Goal: Task Accomplishment & Management: Manage account settings

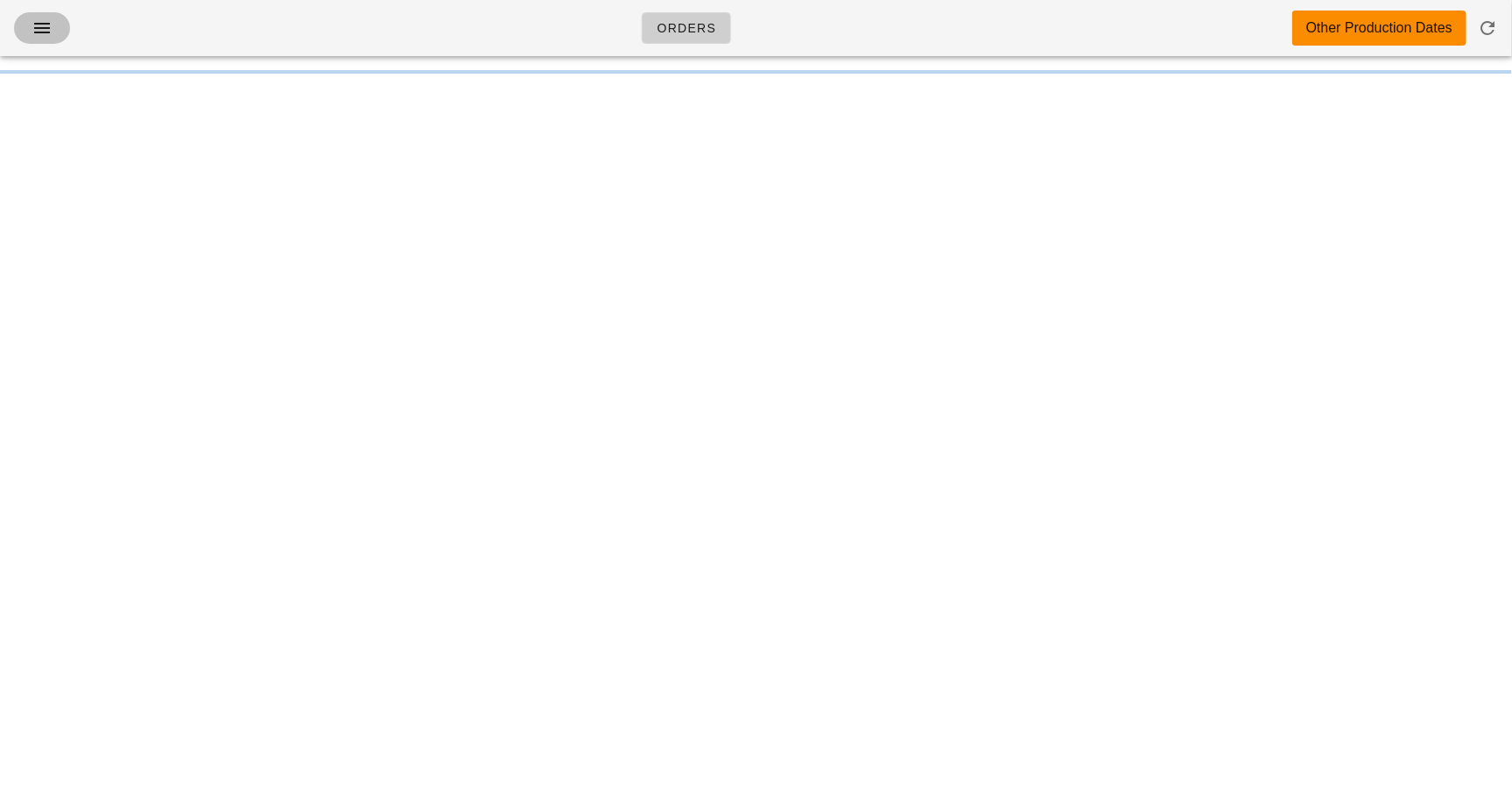
click at [38, 38] on icon "button" at bounding box center [41, 28] width 21 height 21
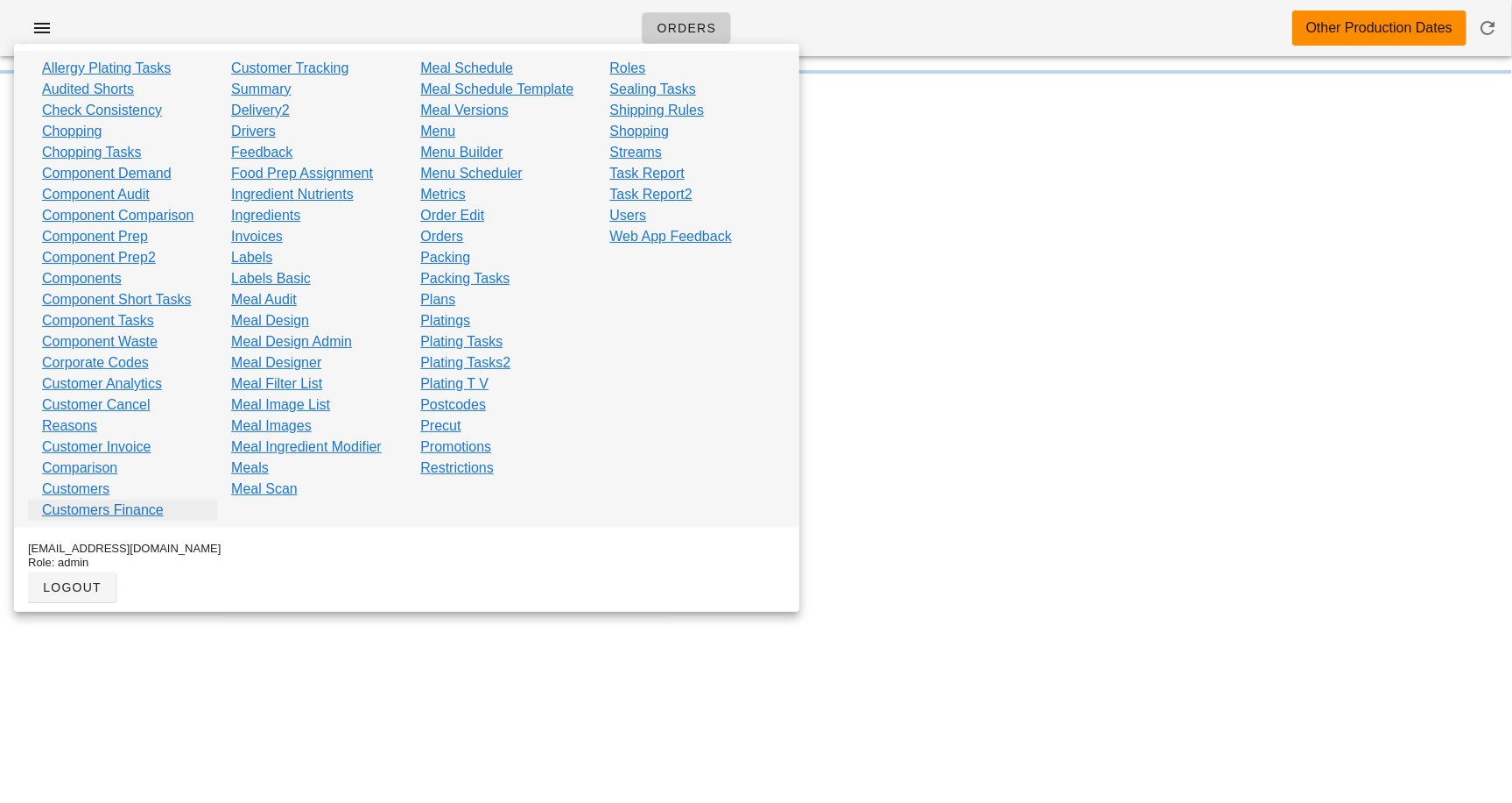
click at [122, 510] on link "Customers Finance" at bounding box center [103, 510] width 122 height 21
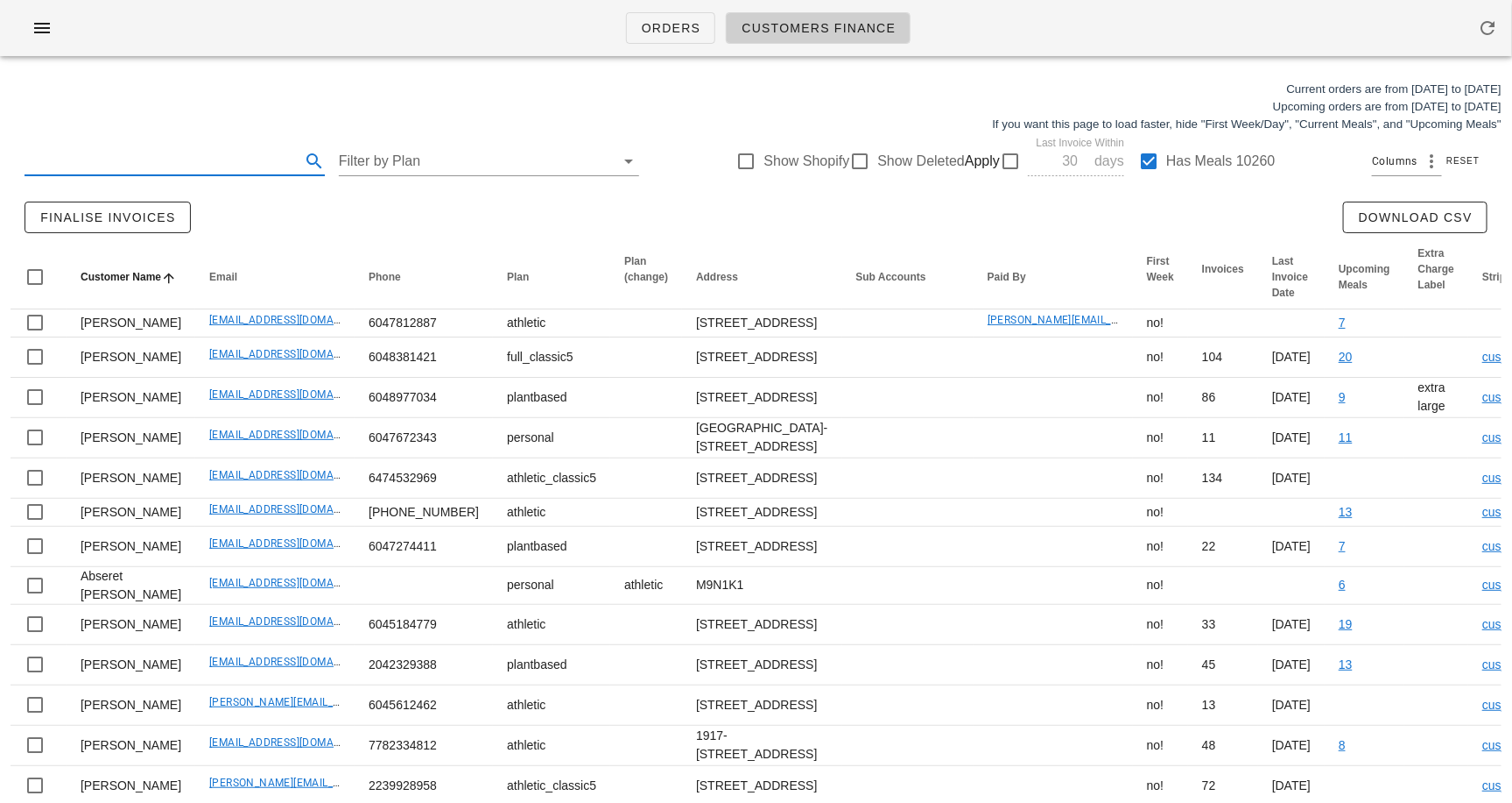
click at [131, 160] on input "text" at bounding box center [160, 161] width 272 height 28
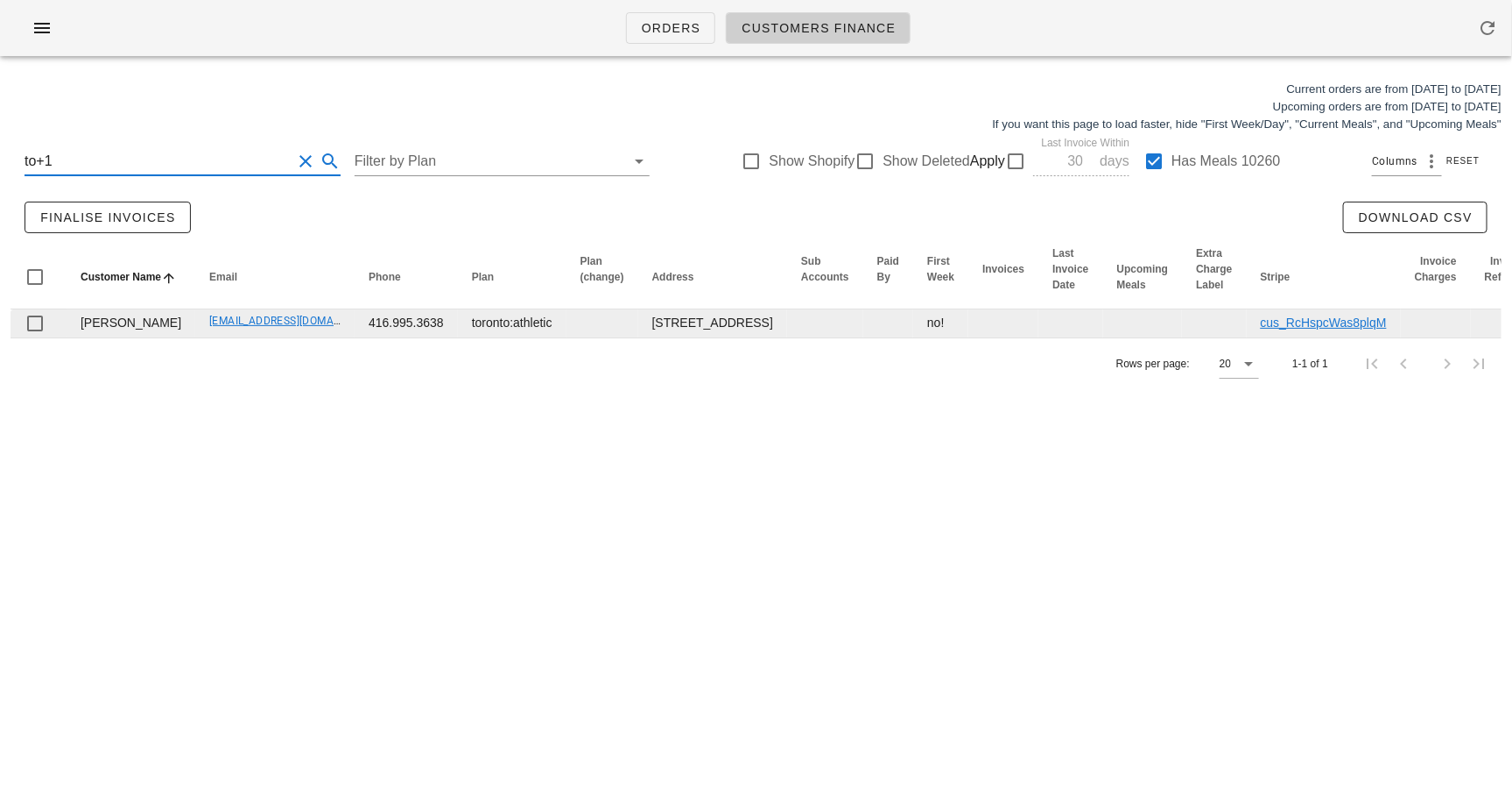
type input "to+1"
click at [209, 327] on link "[EMAIL_ADDRESS][DOMAIN_NAME]" at bounding box center [296, 320] width 174 height 12
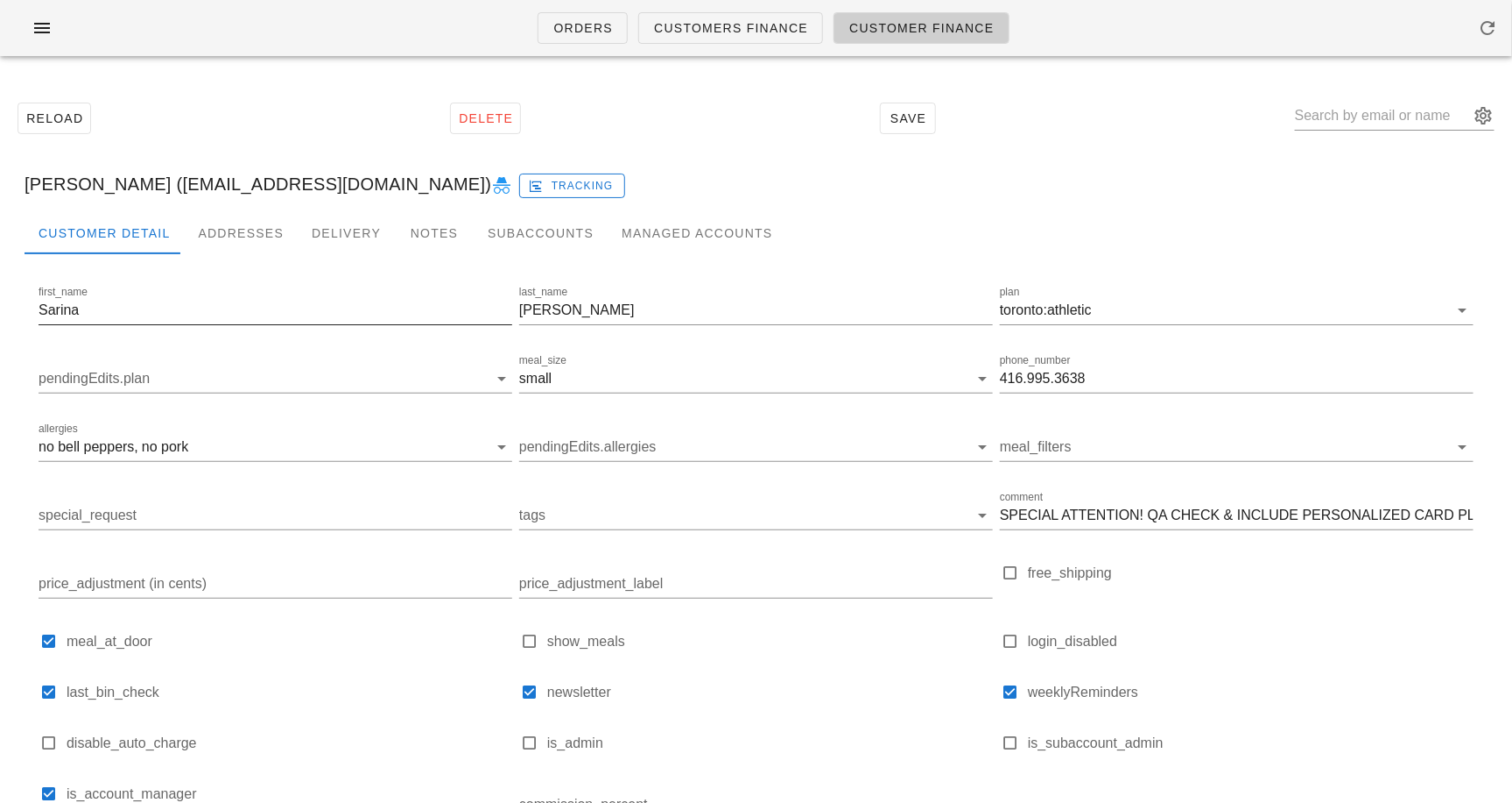
click at [162, 307] on input "Sarina" at bounding box center [275, 310] width 474 height 28
type input "Solmaz"
click at [587, 381] on input "meal_size" at bounding box center [761, 379] width 414 height 28
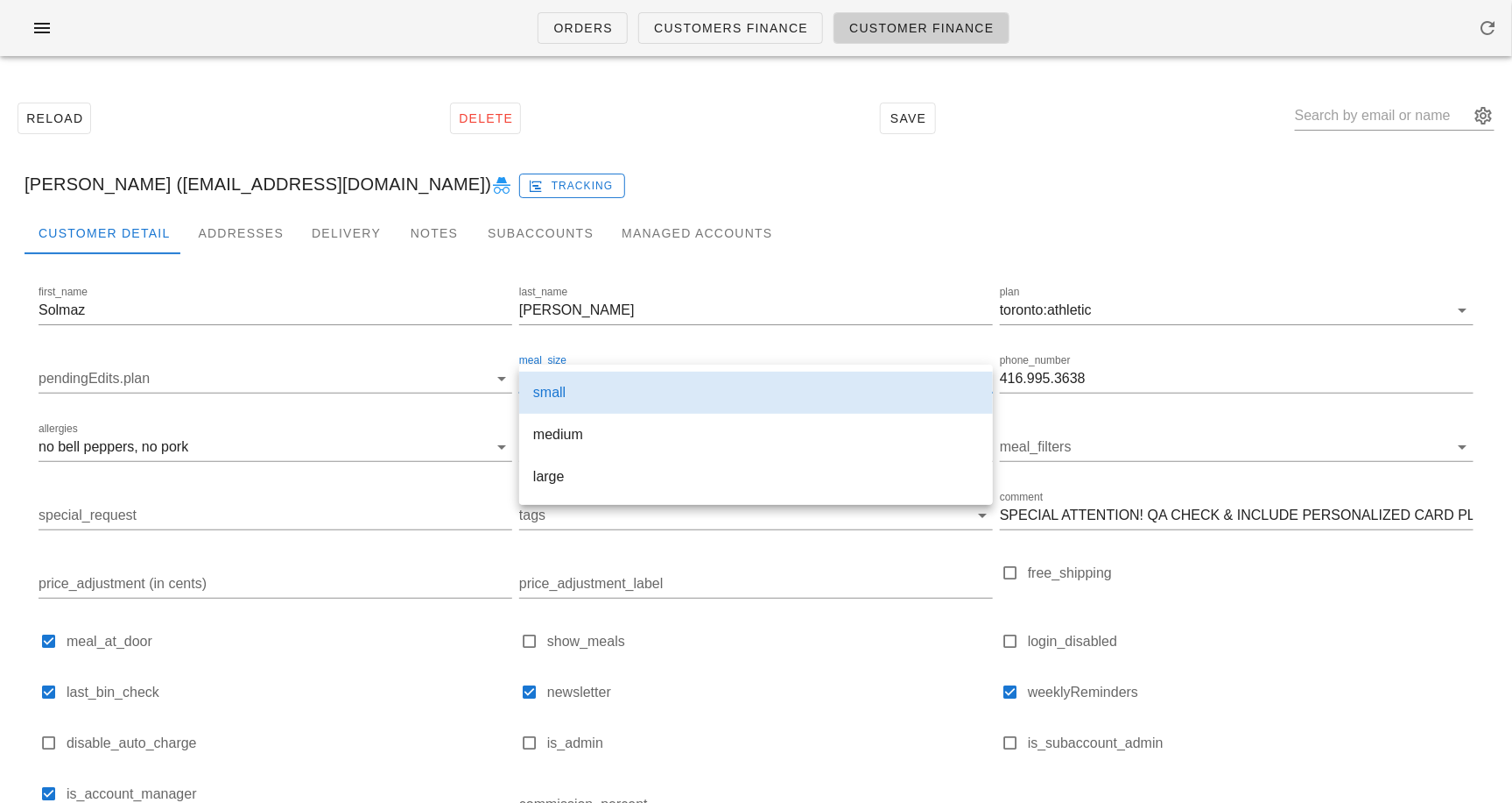
click at [544, 385] on div "small" at bounding box center [756, 392] width 446 height 17
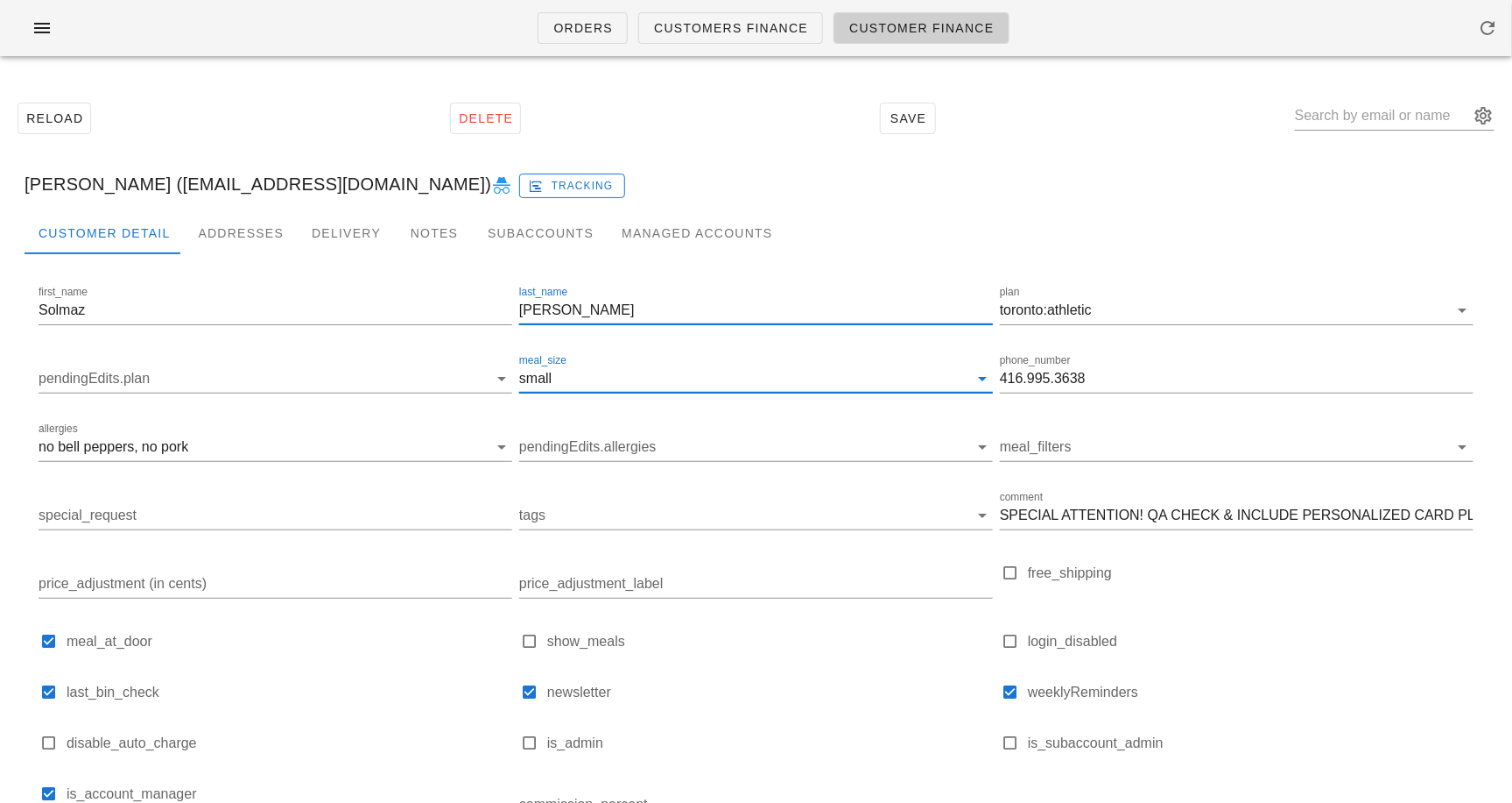
click at [554, 312] on input "[PERSON_NAME]" at bounding box center [756, 310] width 474 height 28
click at [527, 309] on input "hoomanzadeh" at bounding box center [756, 310] width 474 height 28
type input "Hoomanzadeh"
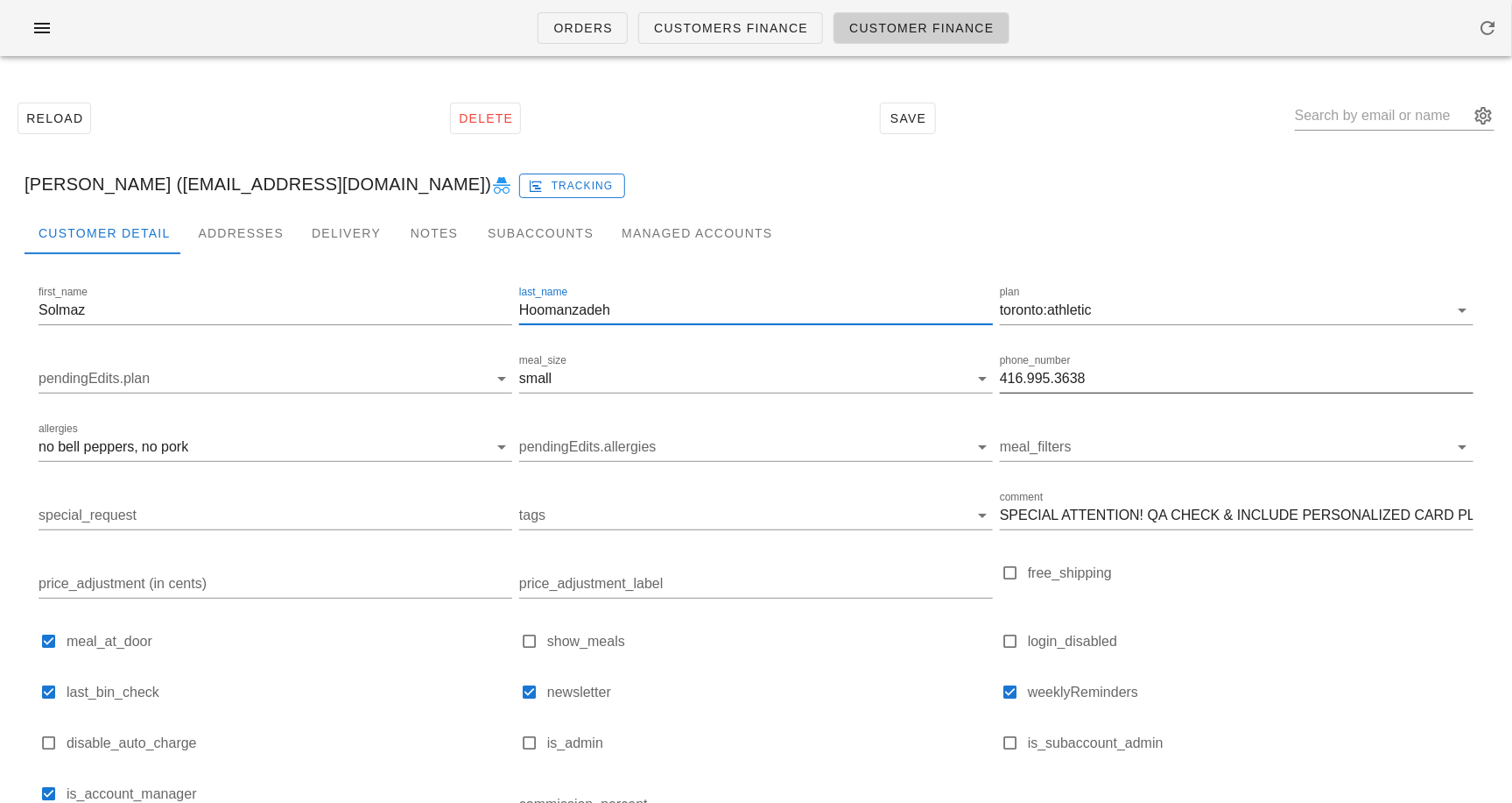
click at [1047, 376] on input "416.995.3638" at bounding box center [1237, 379] width 474 height 28
click at [476, 439] on button "Clear allergies" at bounding box center [477, 447] width 21 height 21
type input "[PHONE_NUMBER]"
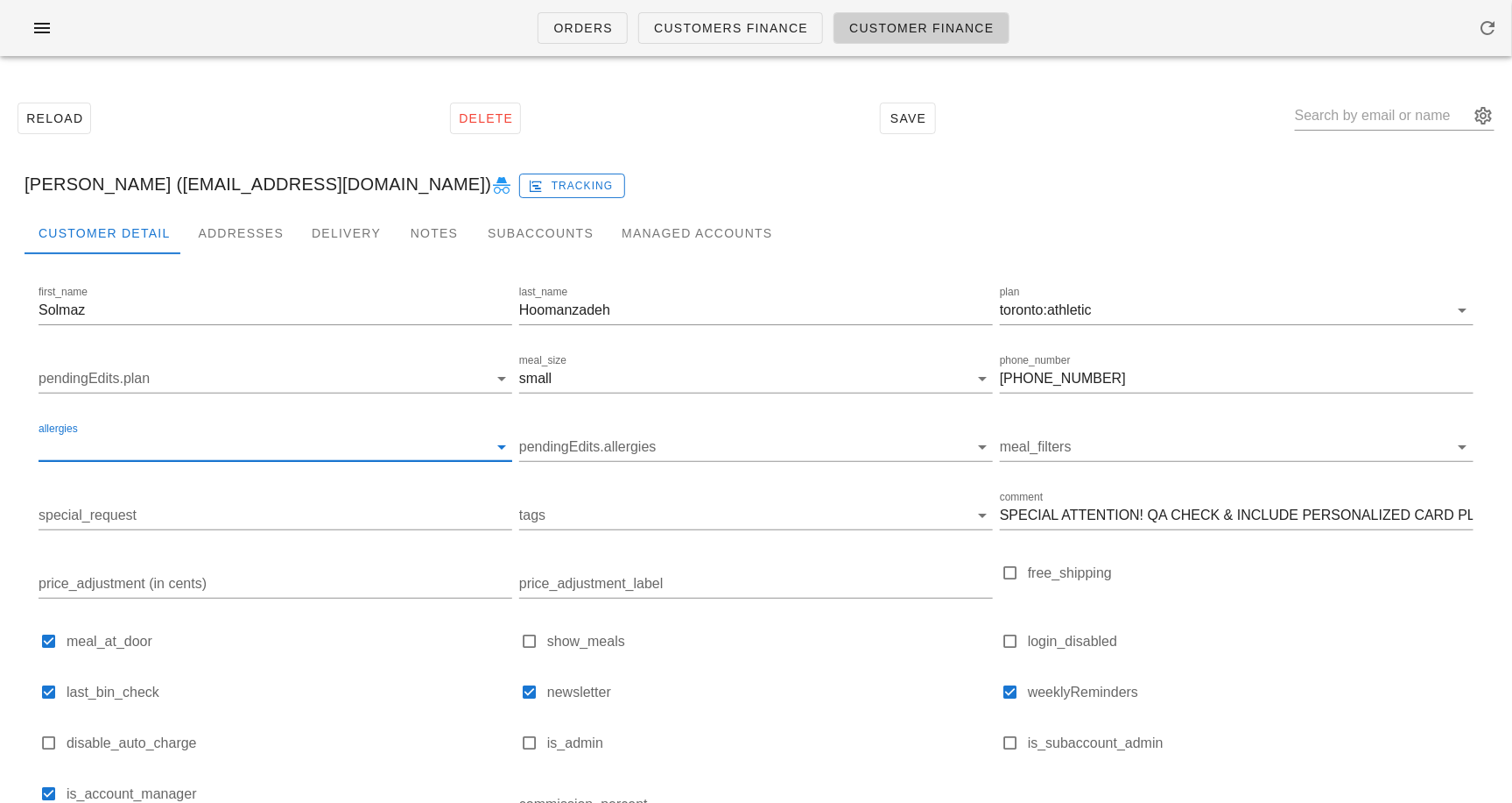
click at [114, 457] on input "allergies" at bounding box center [261, 447] width 446 height 28
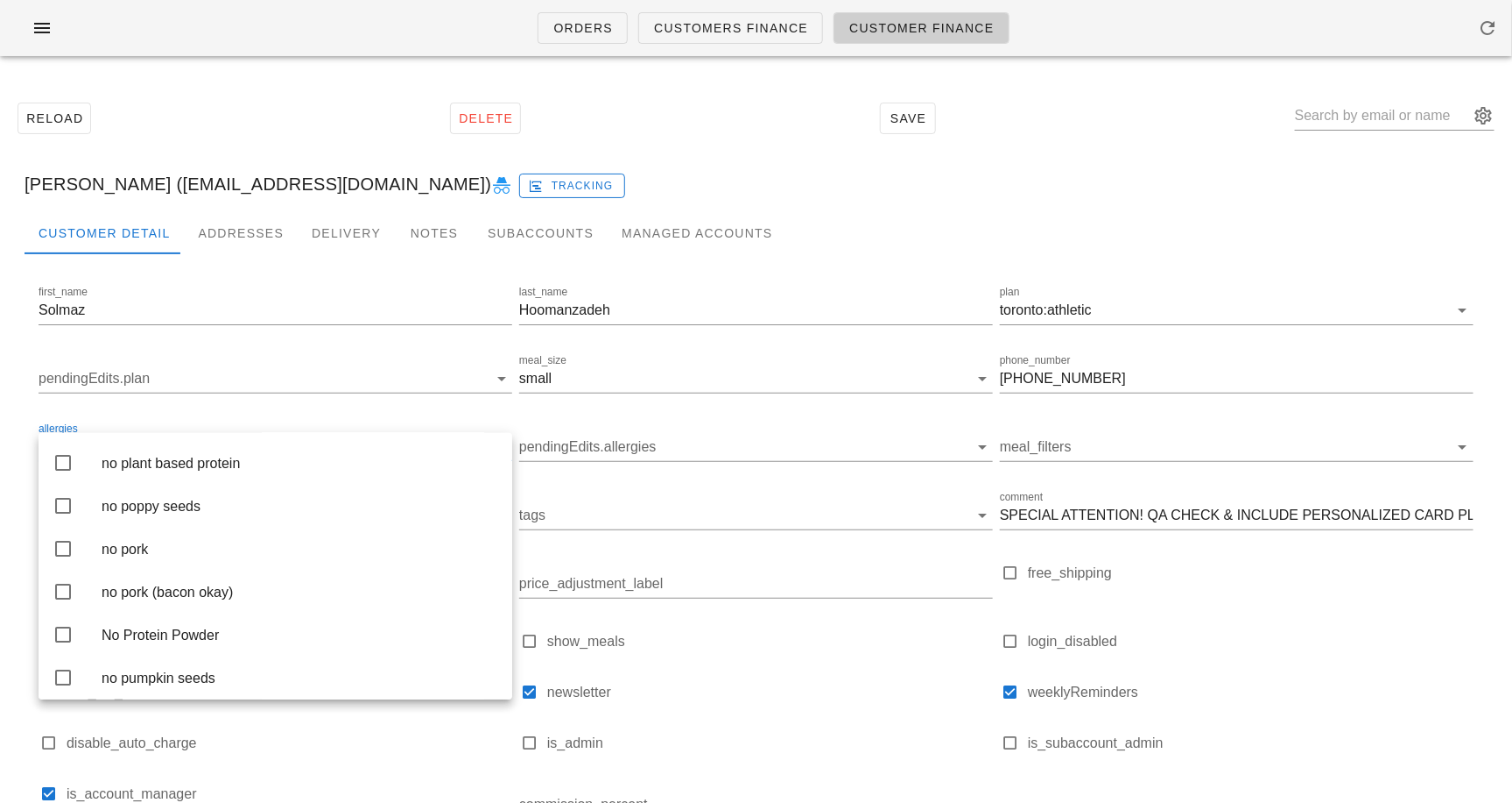
scroll to position [3130, 0]
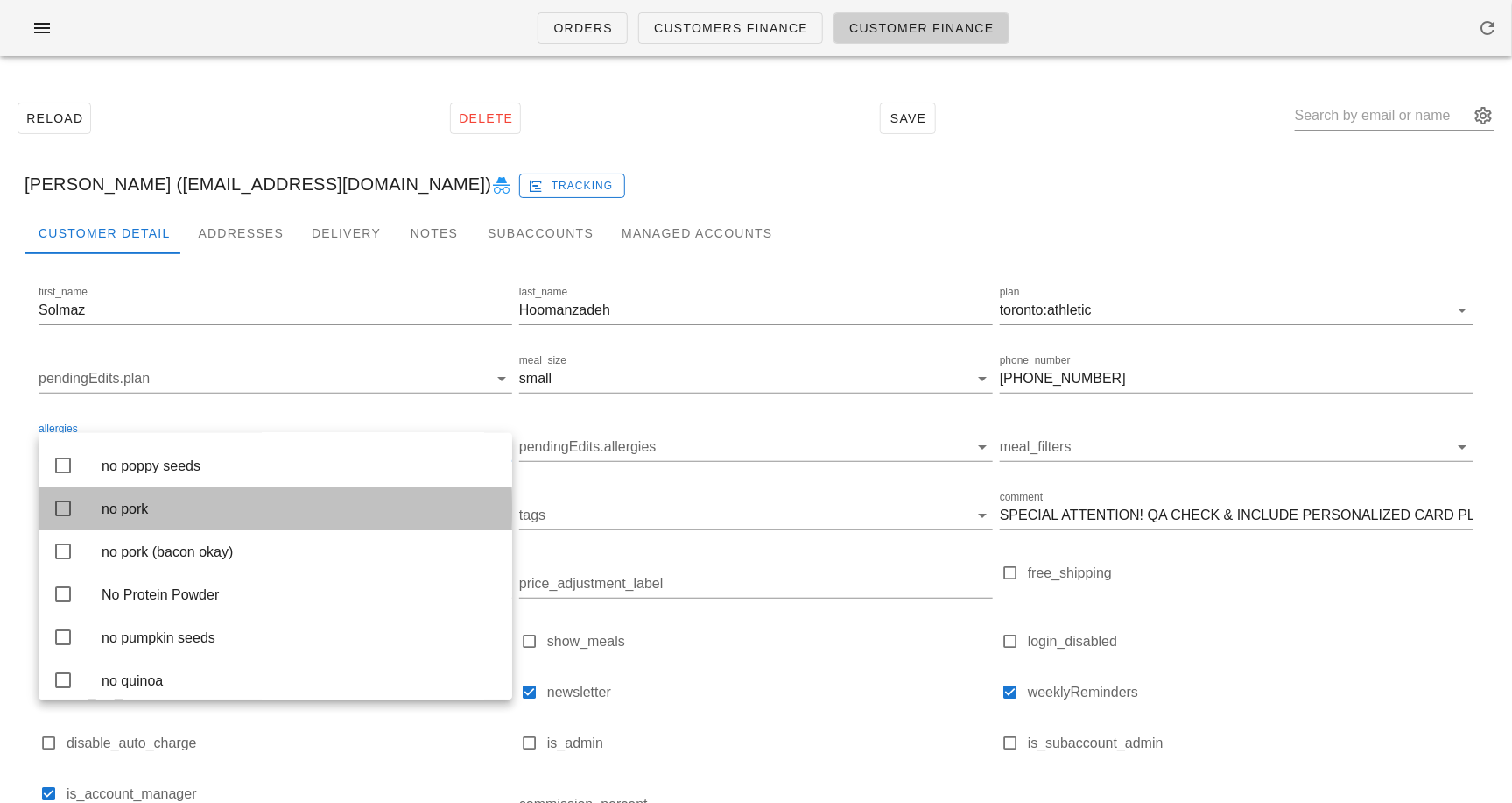
click at [55, 518] on icon at bounding box center [63, 508] width 21 height 21
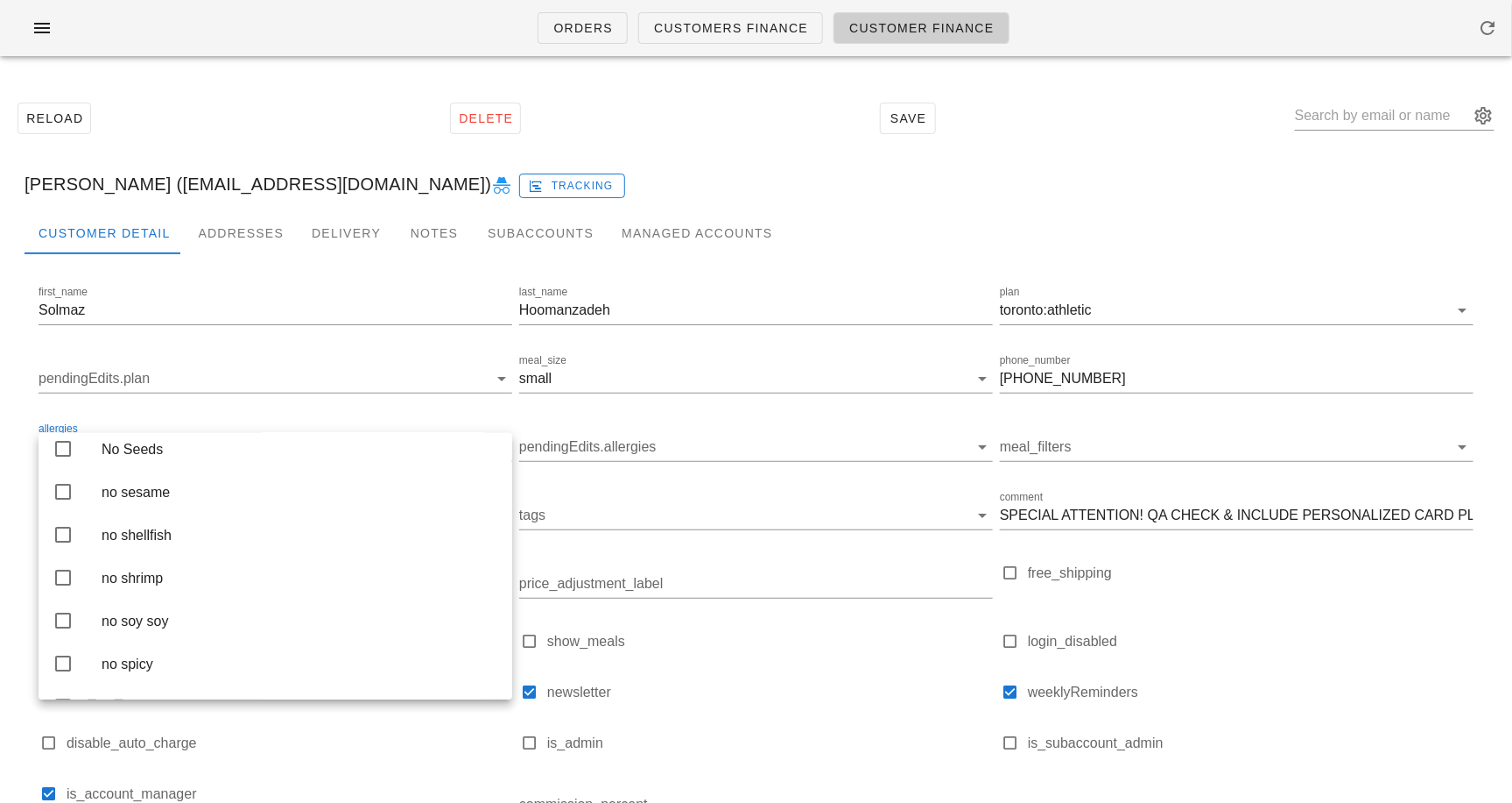
scroll to position [3958, 0]
click at [53, 420] on icon at bounding box center [63, 410] width 21 height 21
click at [63, 592] on icon at bounding box center [63, 582] width 21 height 21
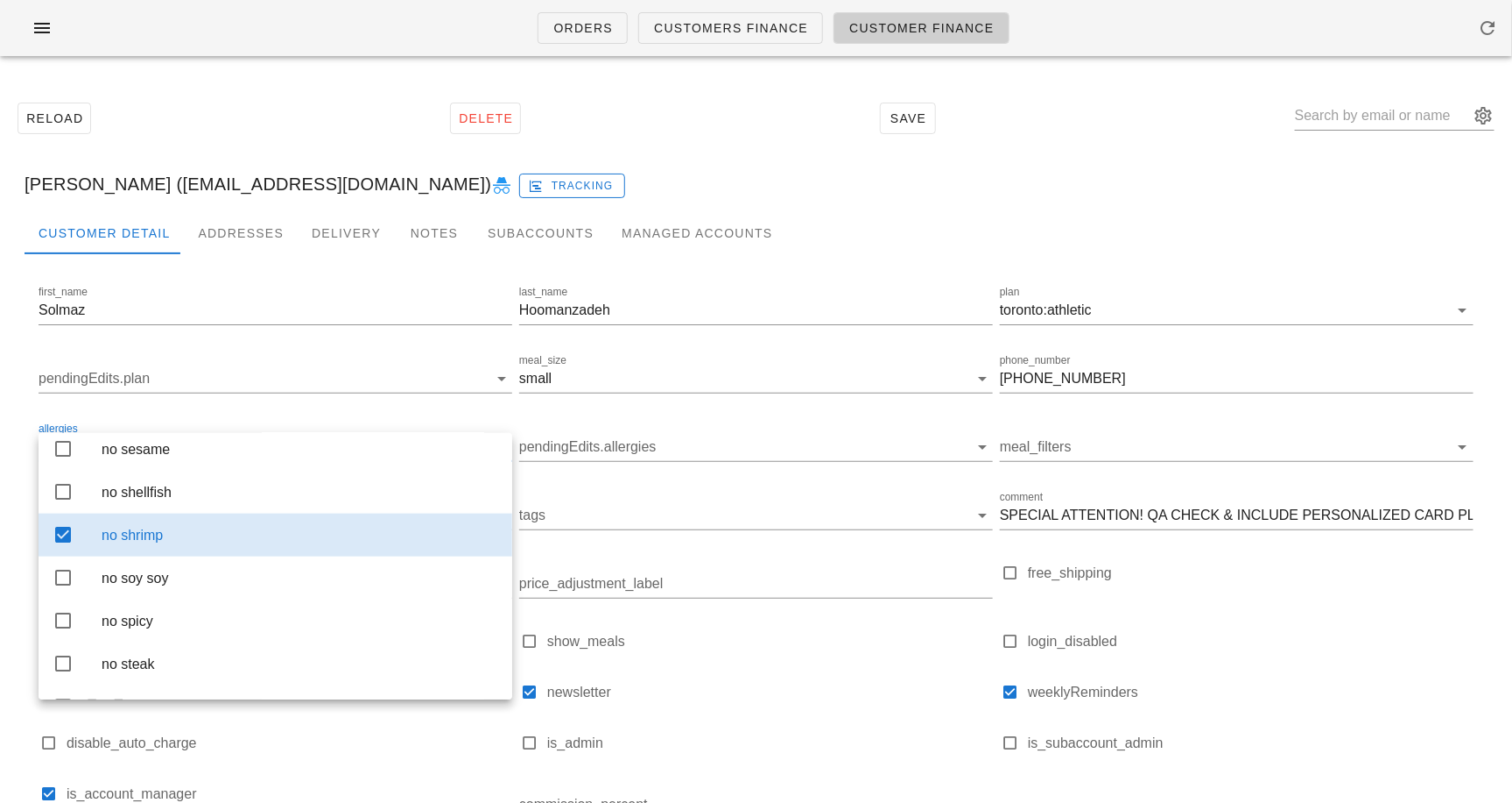
scroll to position [4008, 0]
click at [244, 728] on div "disable_auto_charge" at bounding box center [275, 747] width 480 height 51
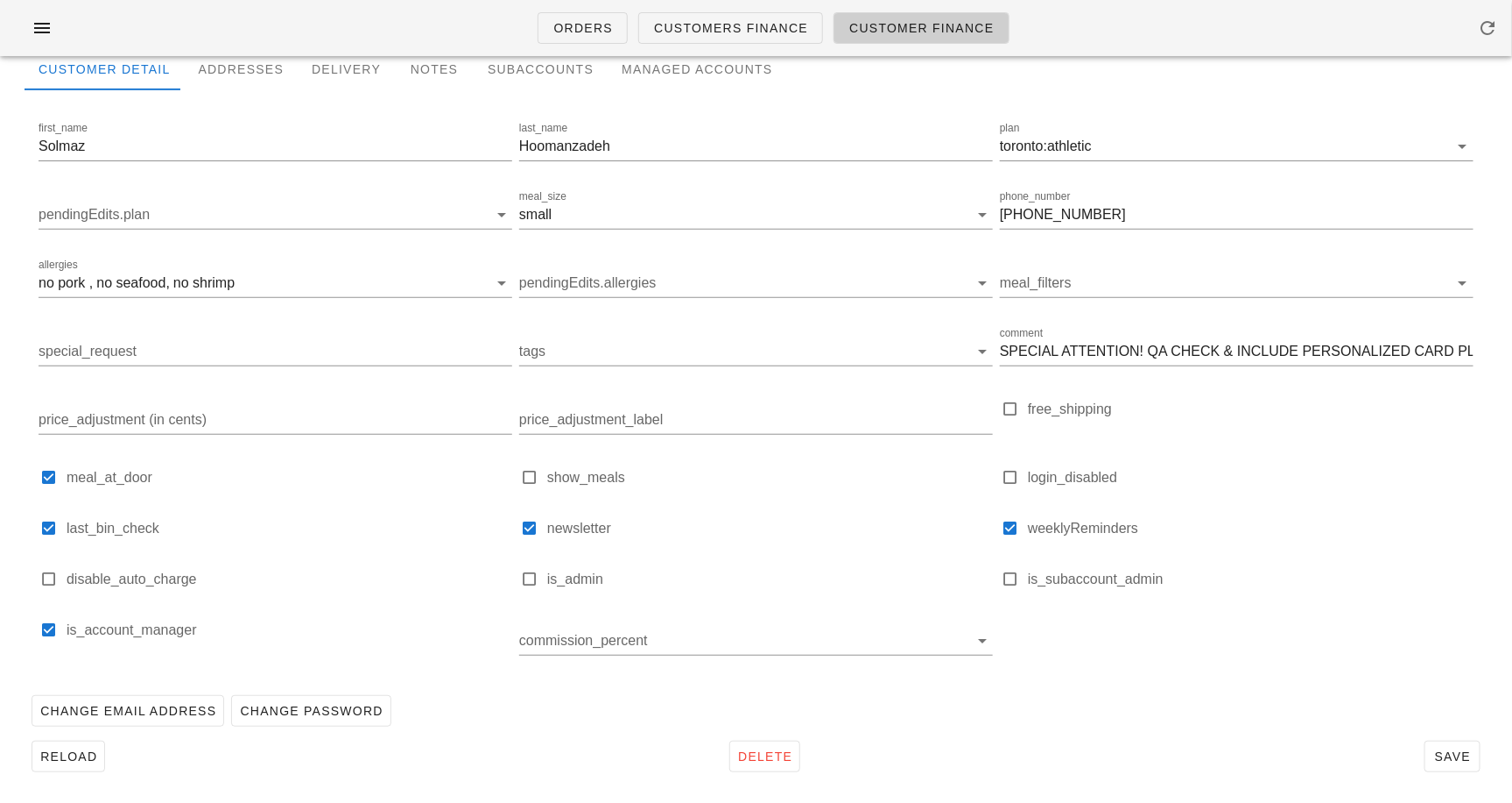
scroll to position [0, 0]
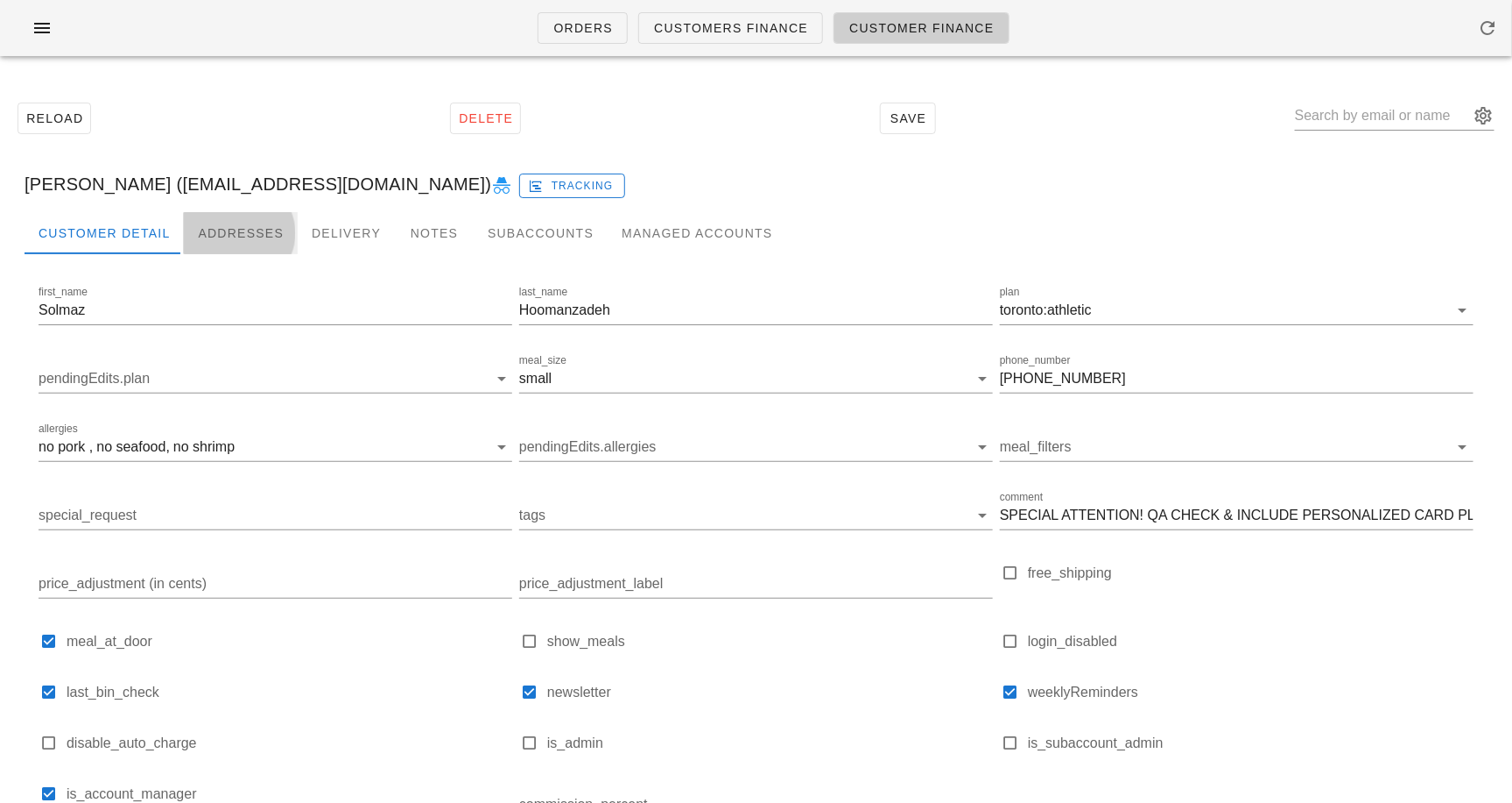
click at [220, 242] on div "Addresses" at bounding box center [240, 233] width 114 height 42
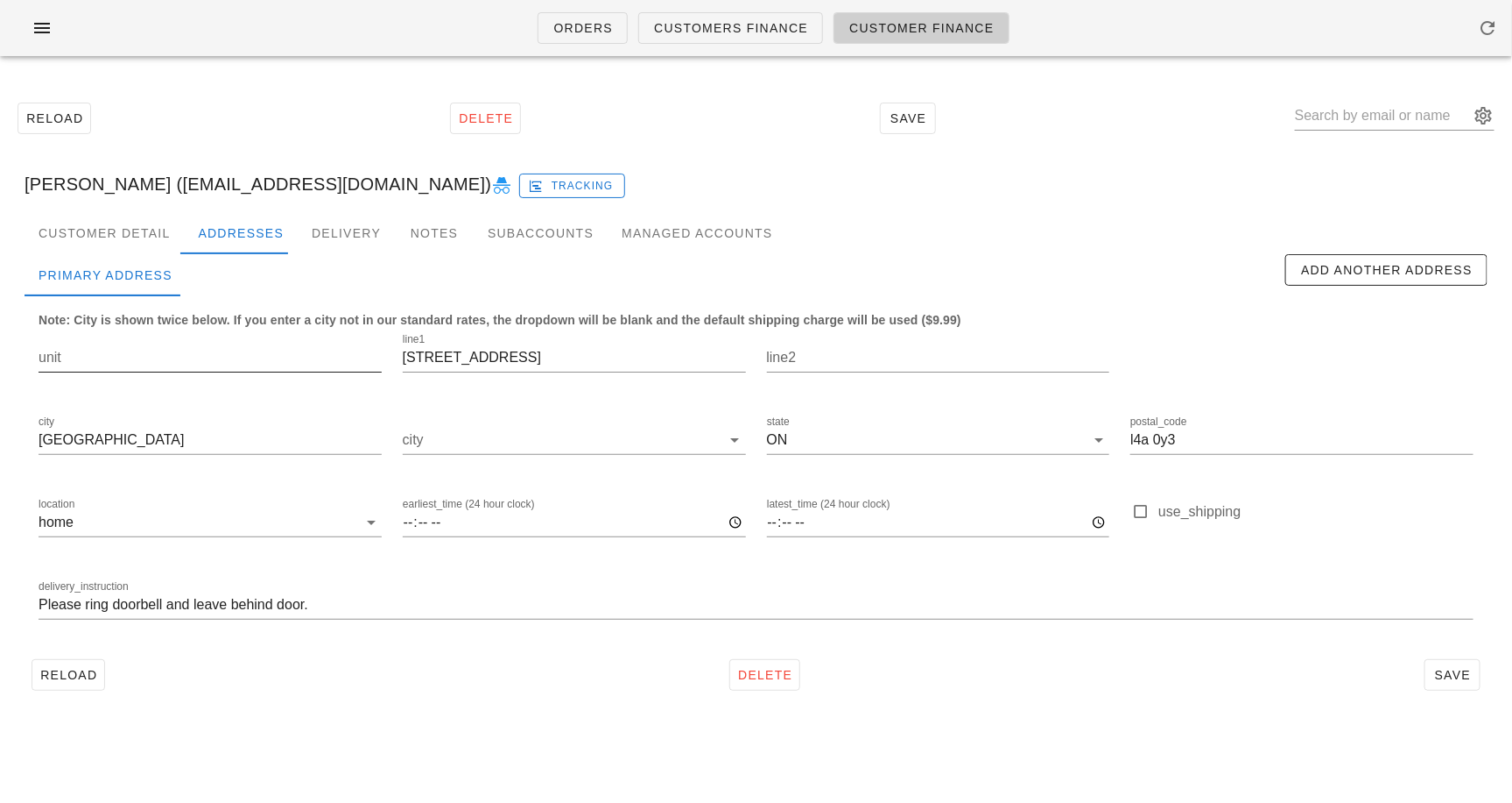
click at [193, 361] on input "unit" at bounding box center [210, 357] width 343 height 28
click at [232, 367] on input "[STREET_ADDRESS]" at bounding box center [210, 357] width 343 height 28
type input "[STREET_ADDRESS]"
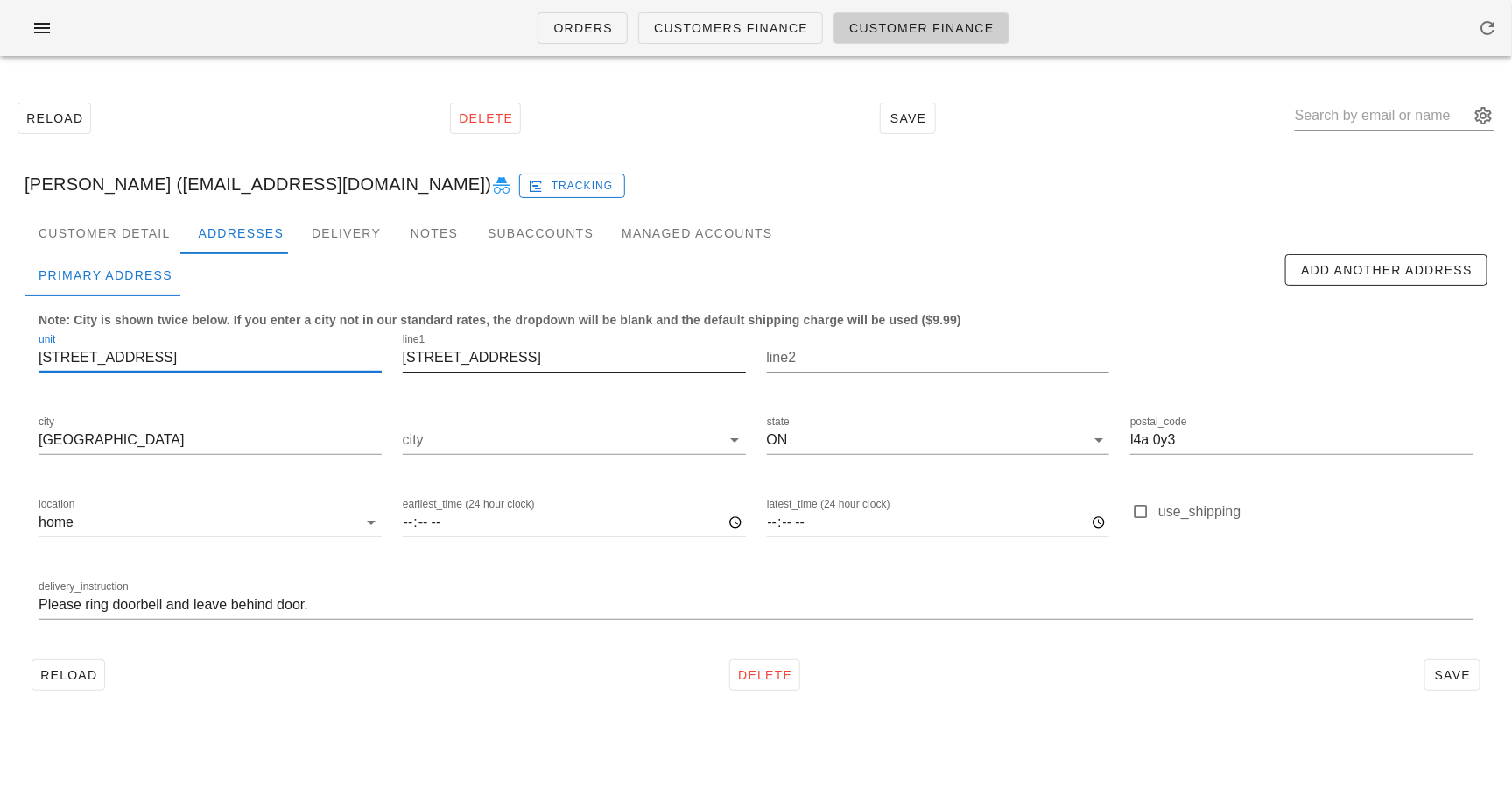
click at [405, 348] on input "[STREET_ADDRESS]" at bounding box center [575, 357] width 343 height 28
paste input "[STREET_ADDRESS]"
type input "[STREET_ADDRESS]"
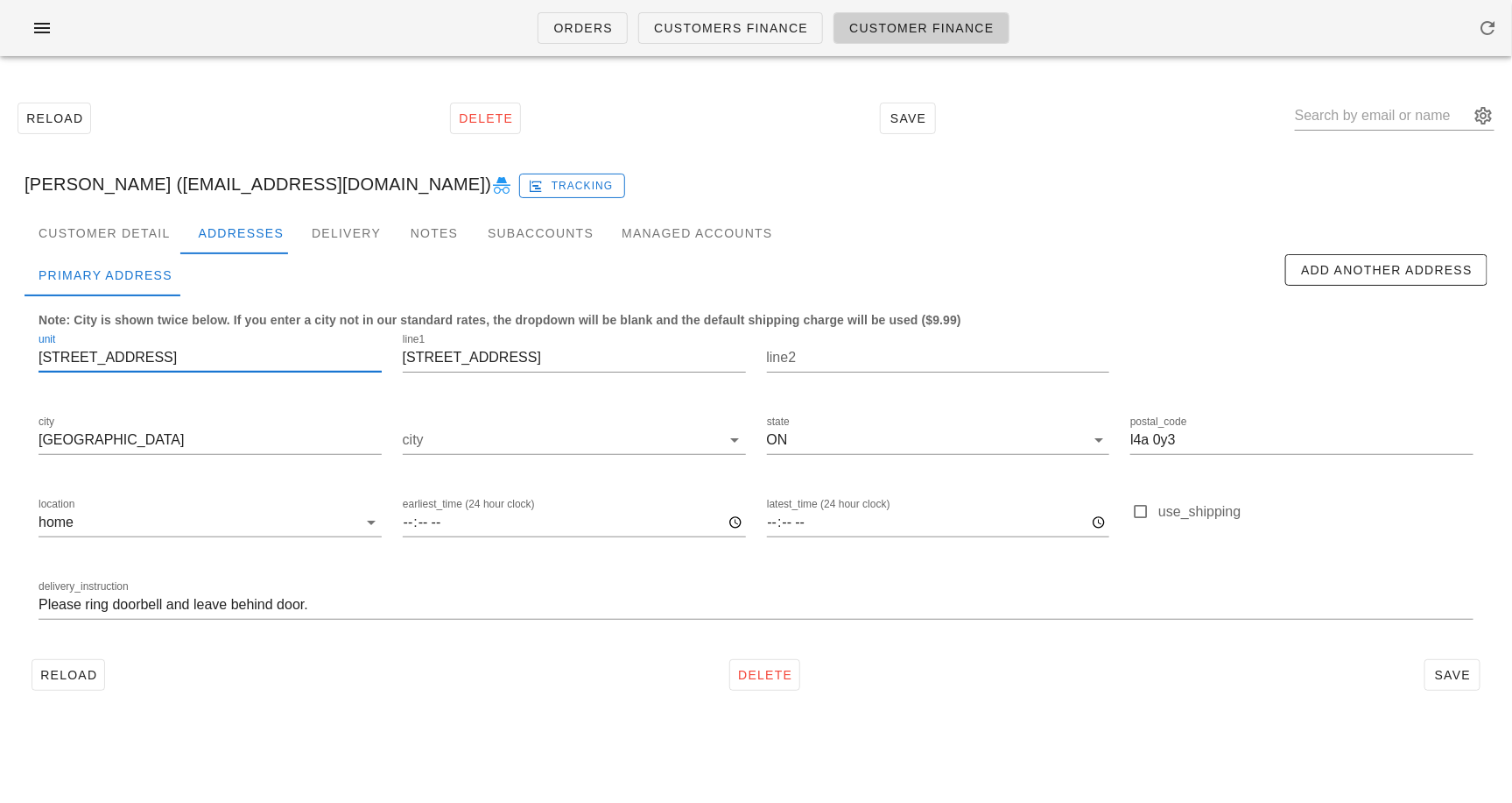
click at [280, 344] on input "[STREET_ADDRESS]" at bounding box center [210, 357] width 343 height 28
click at [219, 445] on input "[GEOGRAPHIC_DATA]" at bounding box center [210, 440] width 343 height 28
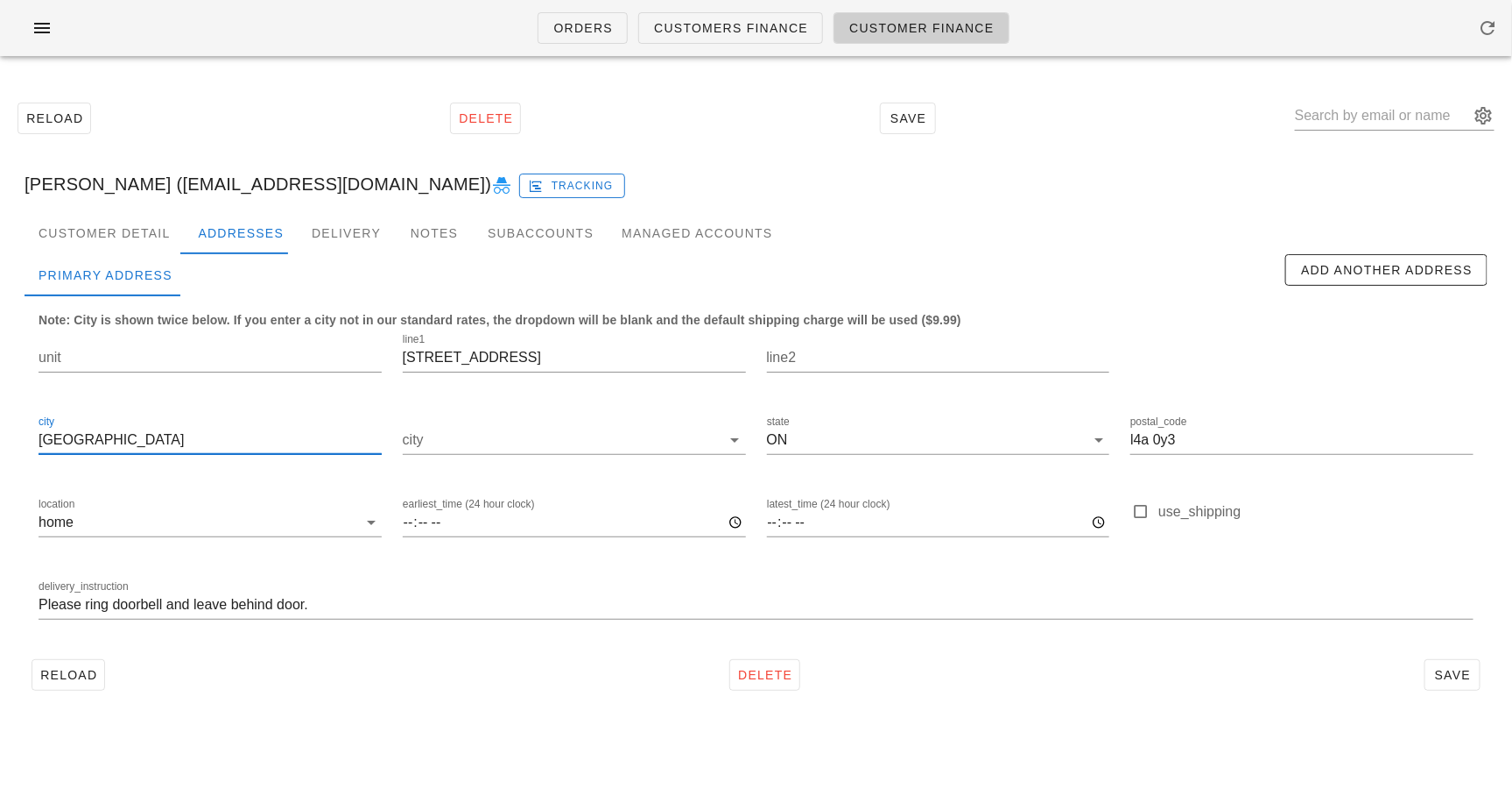
click at [219, 445] on input "[GEOGRAPHIC_DATA]" at bounding box center [210, 440] width 343 height 28
type input "[PERSON_NAME]"
click at [1146, 441] on input "l4a 0y3" at bounding box center [1302, 440] width 343 height 28
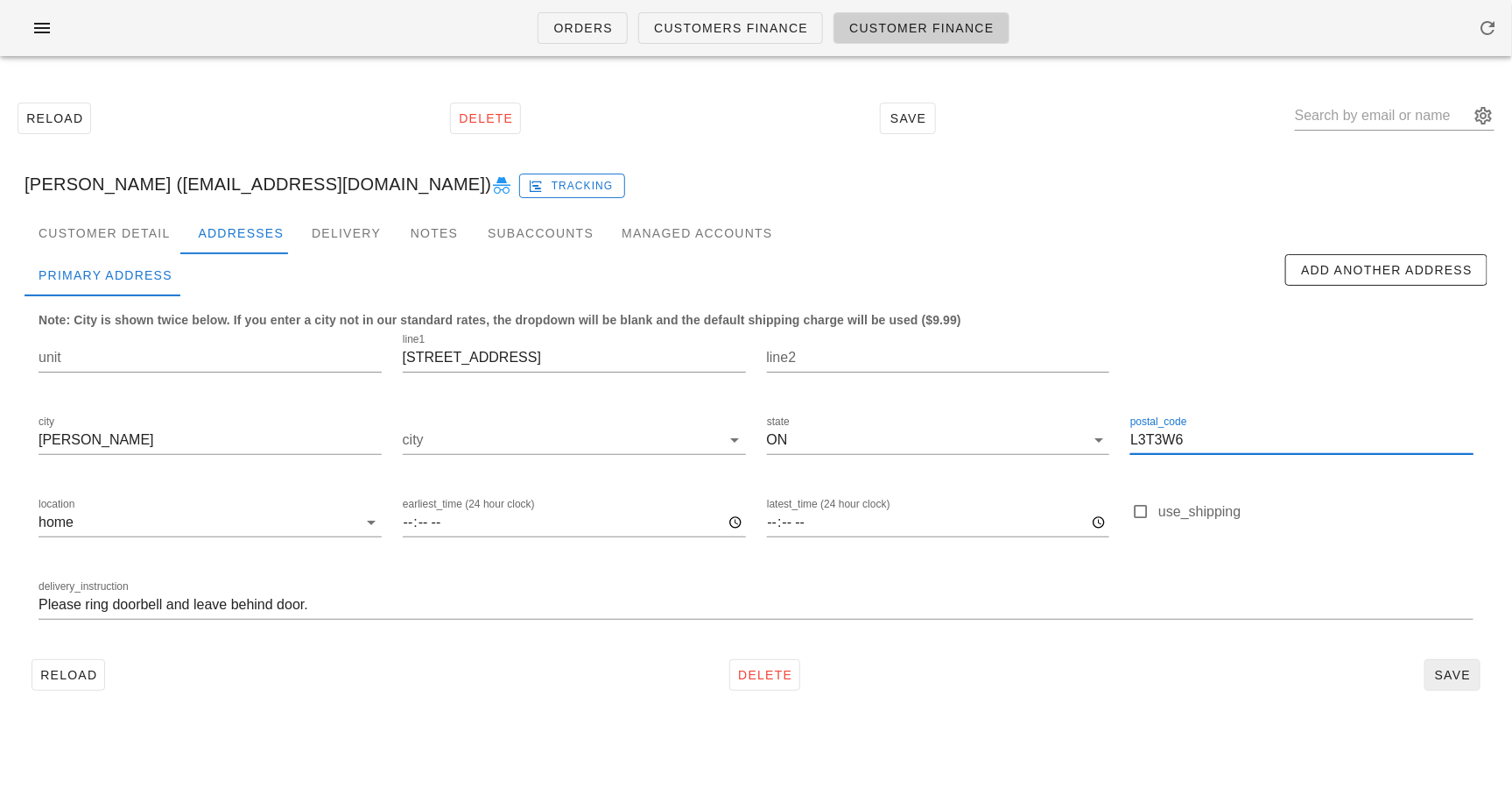
type input "L3T3W6"
click at [1463, 672] on span "Save" at bounding box center [1453, 674] width 41 height 14
click at [1397, 116] on input "text" at bounding box center [1383, 116] width 175 height 28
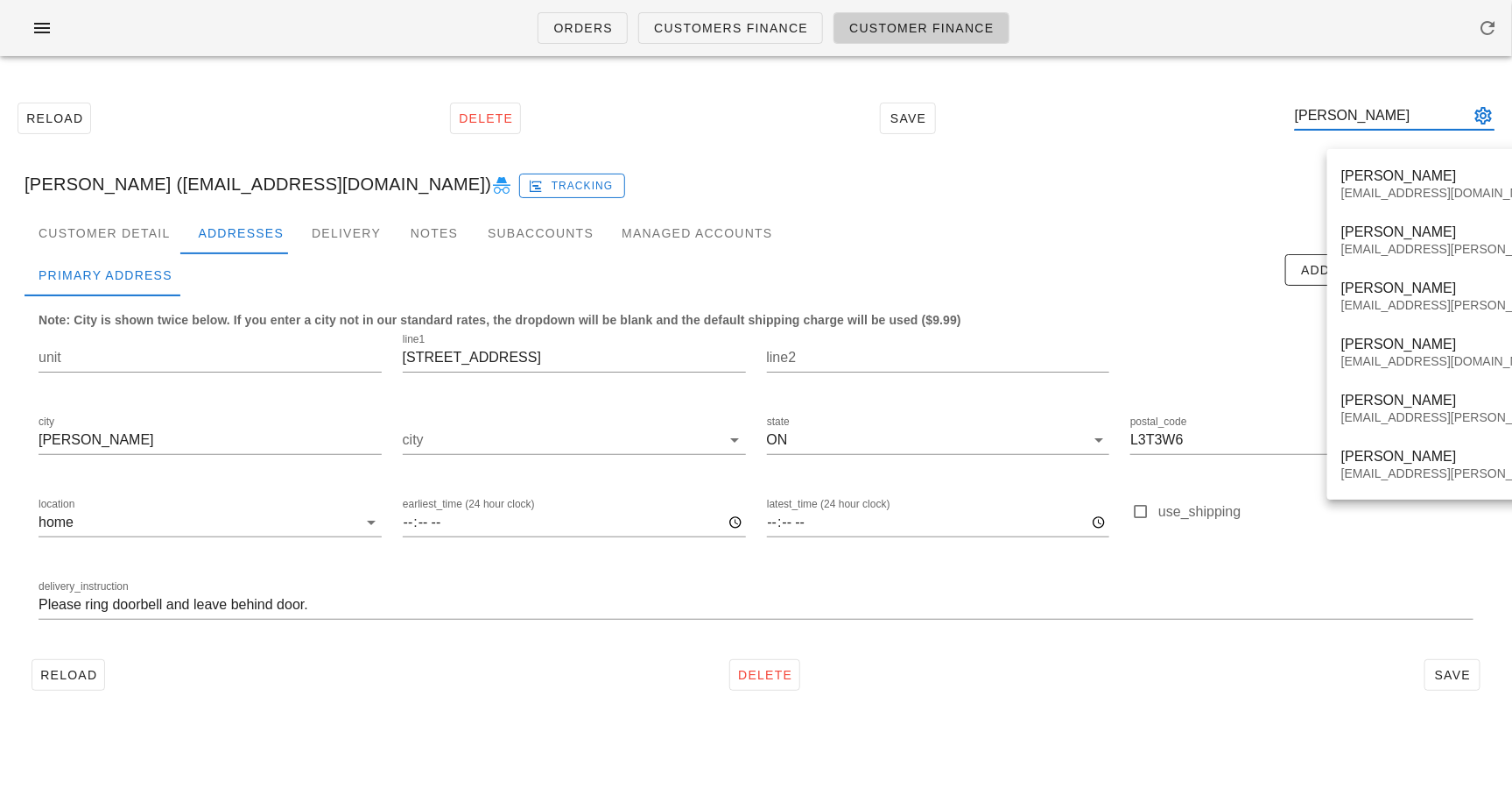
type input "[PERSON_NAME]"
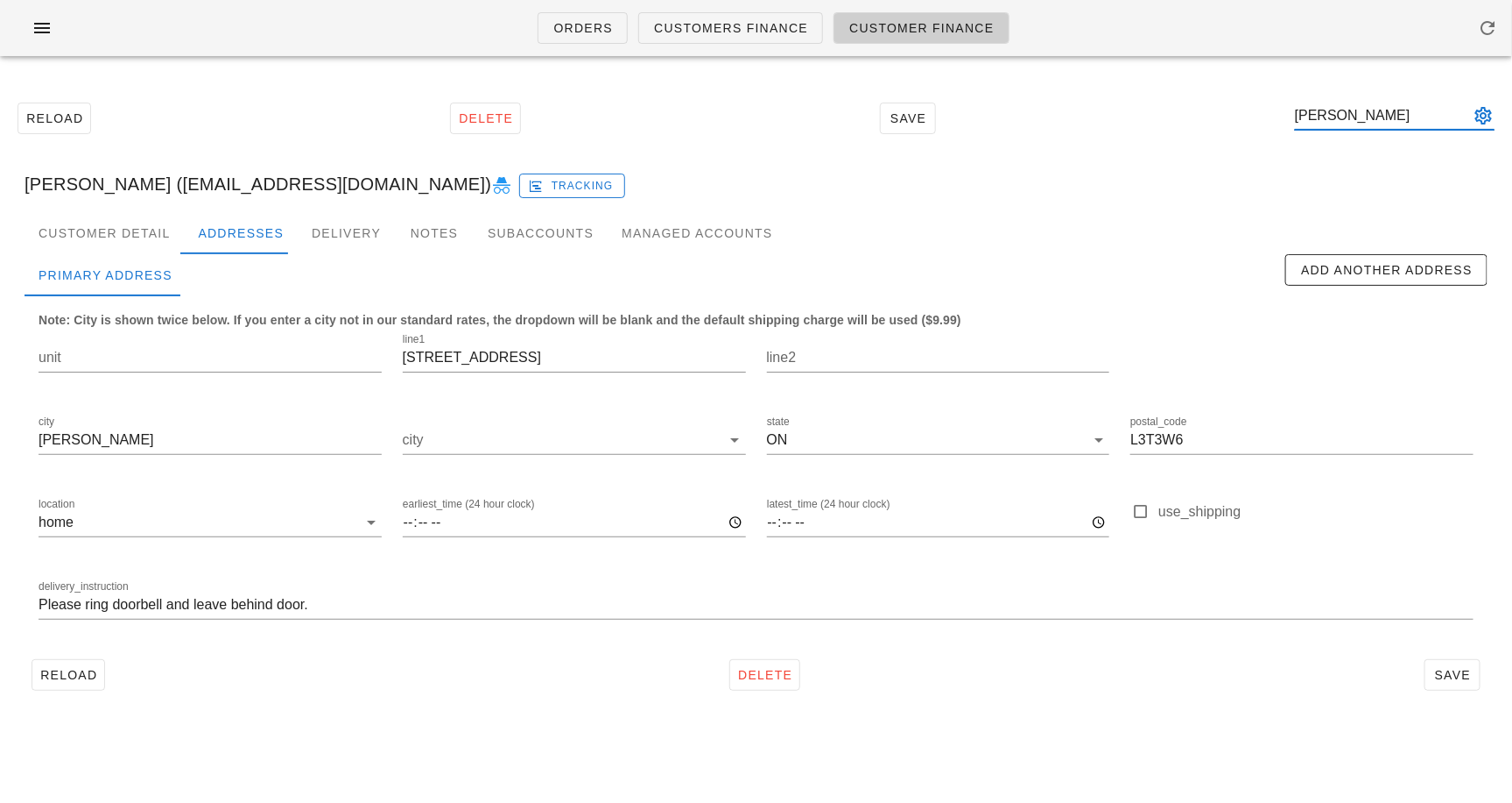
click at [1387, 118] on input "[PERSON_NAME]" at bounding box center [1383, 116] width 175 height 28
click at [1411, 118] on input "[PERSON_NAME]" at bounding box center [1383, 116] width 175 height 28
click at [1409, 118] on input "[PERSON_NAME]" at bounding box center [1383, 116] width 175 height 28
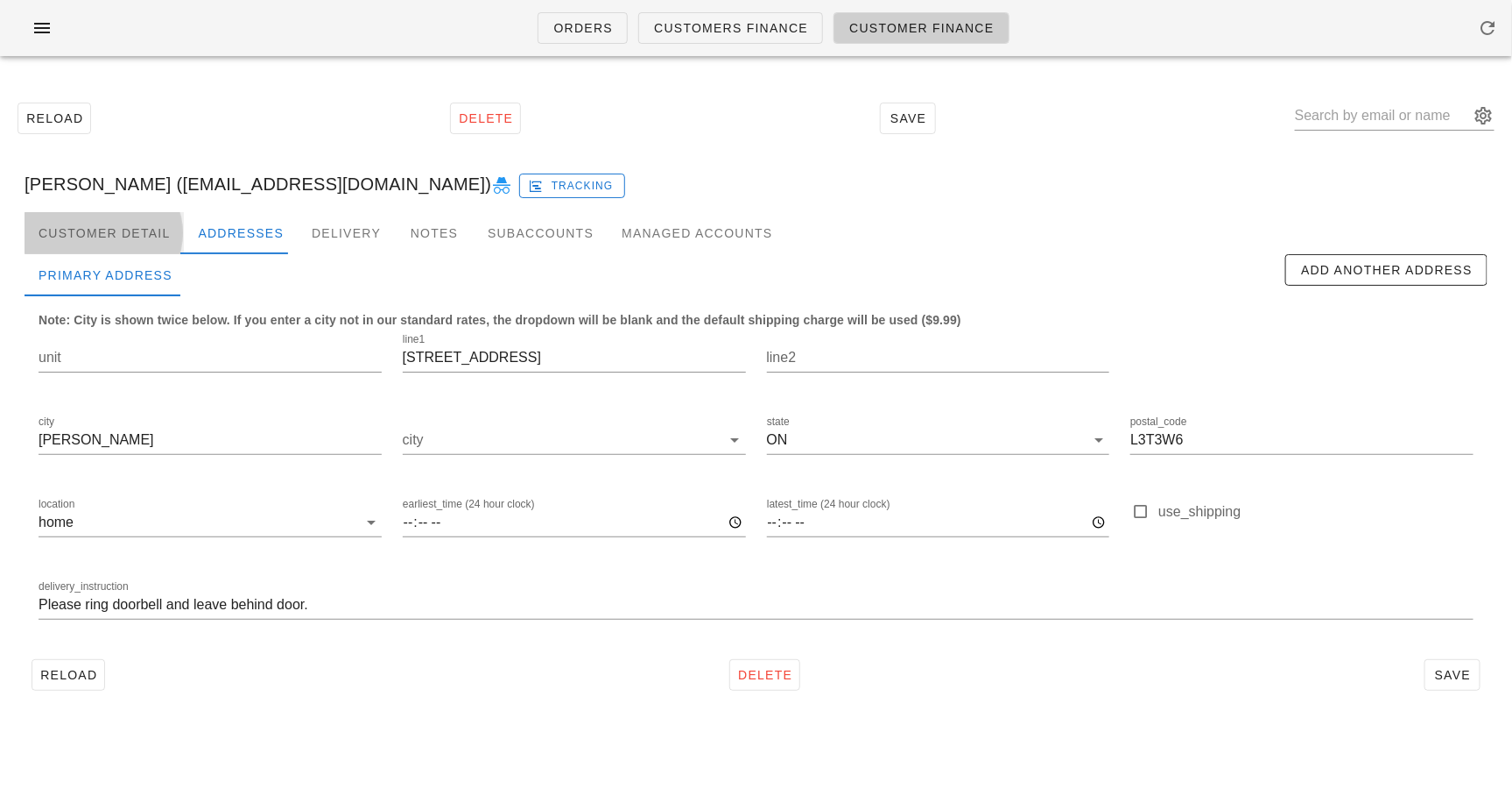
click at [73, 232] on div "Customer Detail" at bounding box center [104, 233] width 159 height 42
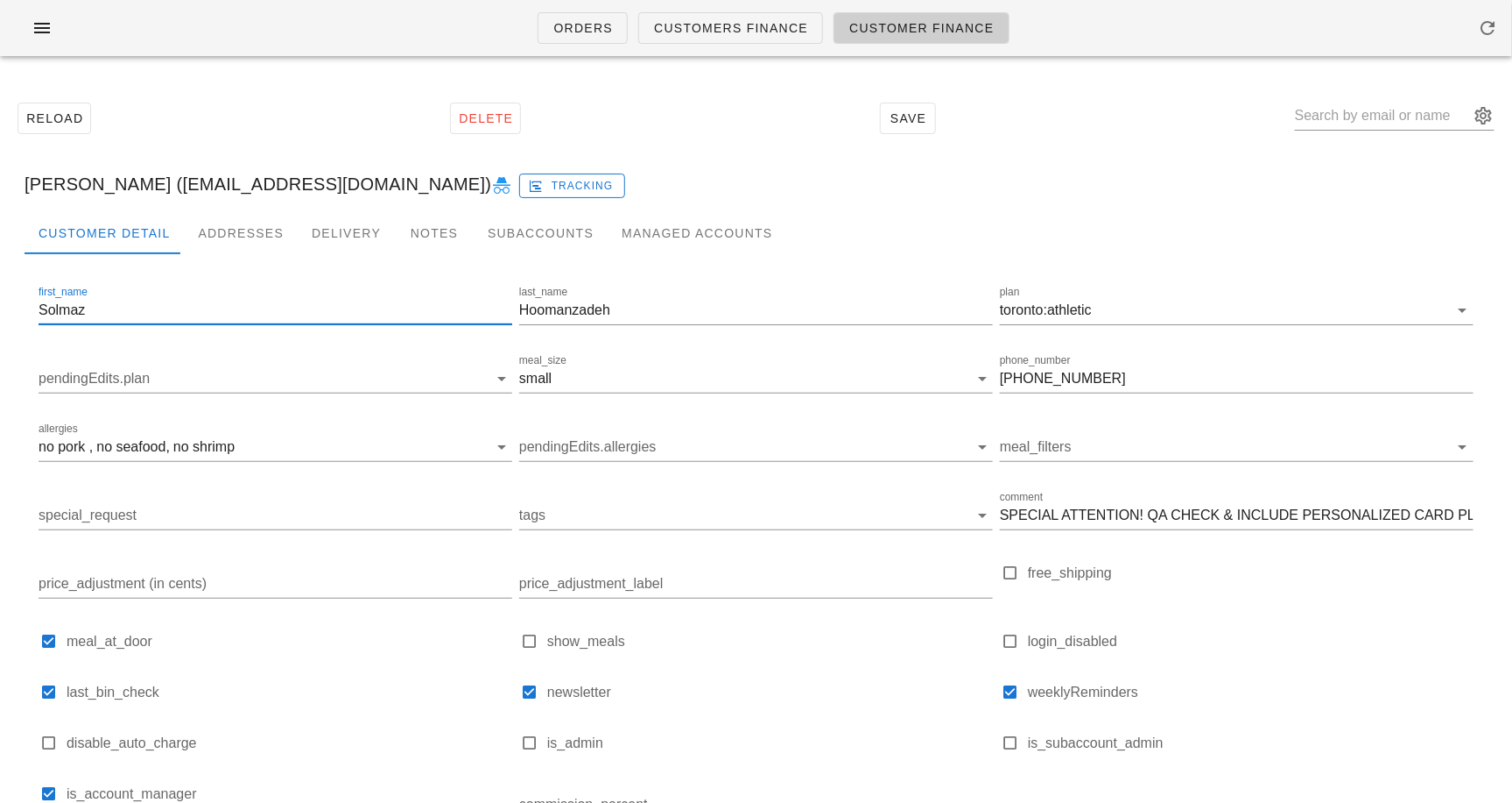
drag, startPoint x: 164, startPoint y: 303, endPoint x: -25, endPoint y: 307, distance: 189.0
click at [0, 307] on html "Orders Customers Finance Customer Finance Reload Delete Save [PERSON_NAME] ([EM…" at bounding box center [756, 483] width 1512 height 967
click at [538, 308] on input "Hoomanzadeh" at bounding box center [756, 310] width 474 height 28
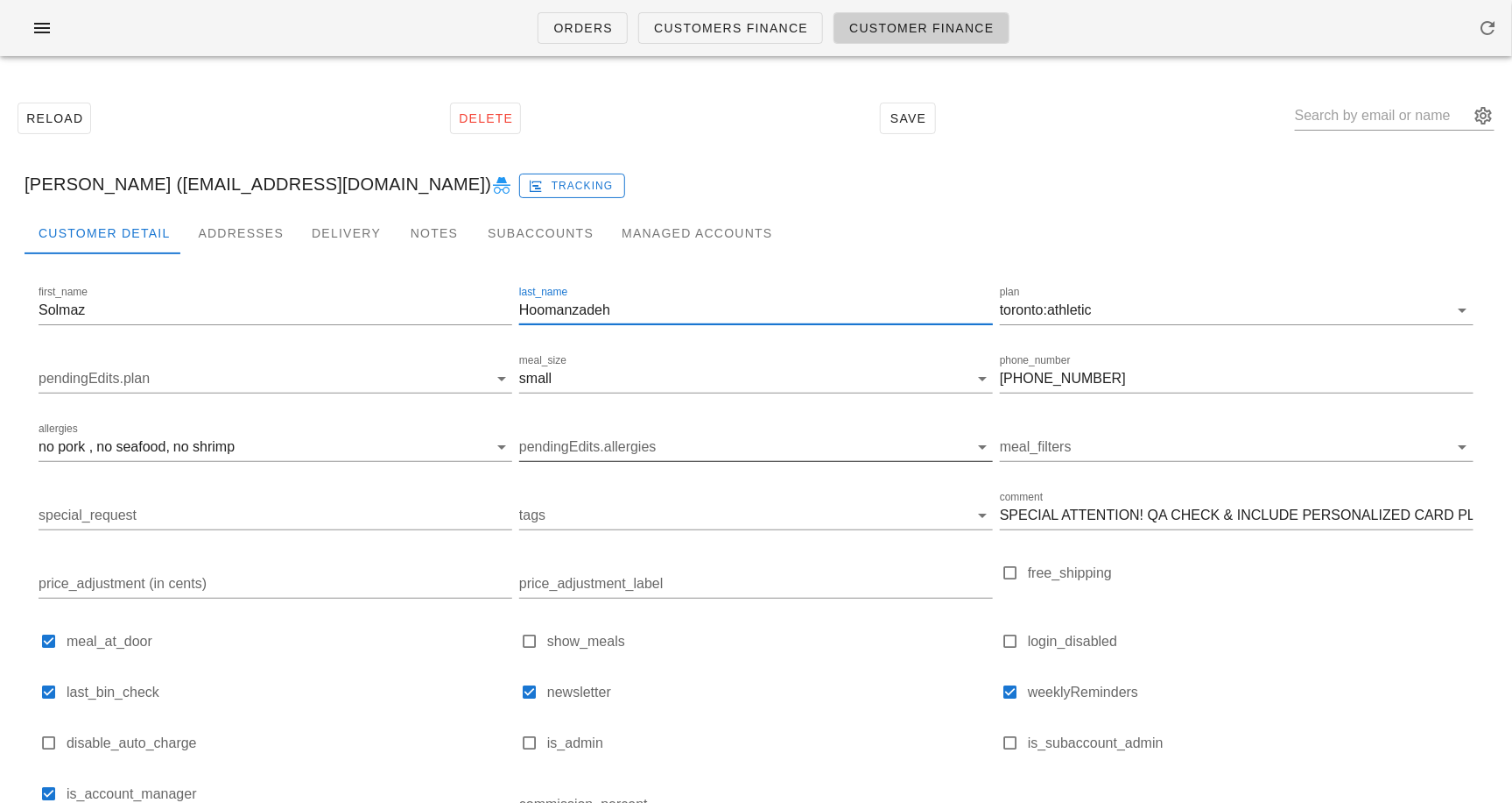
scroll to position [164, 0]
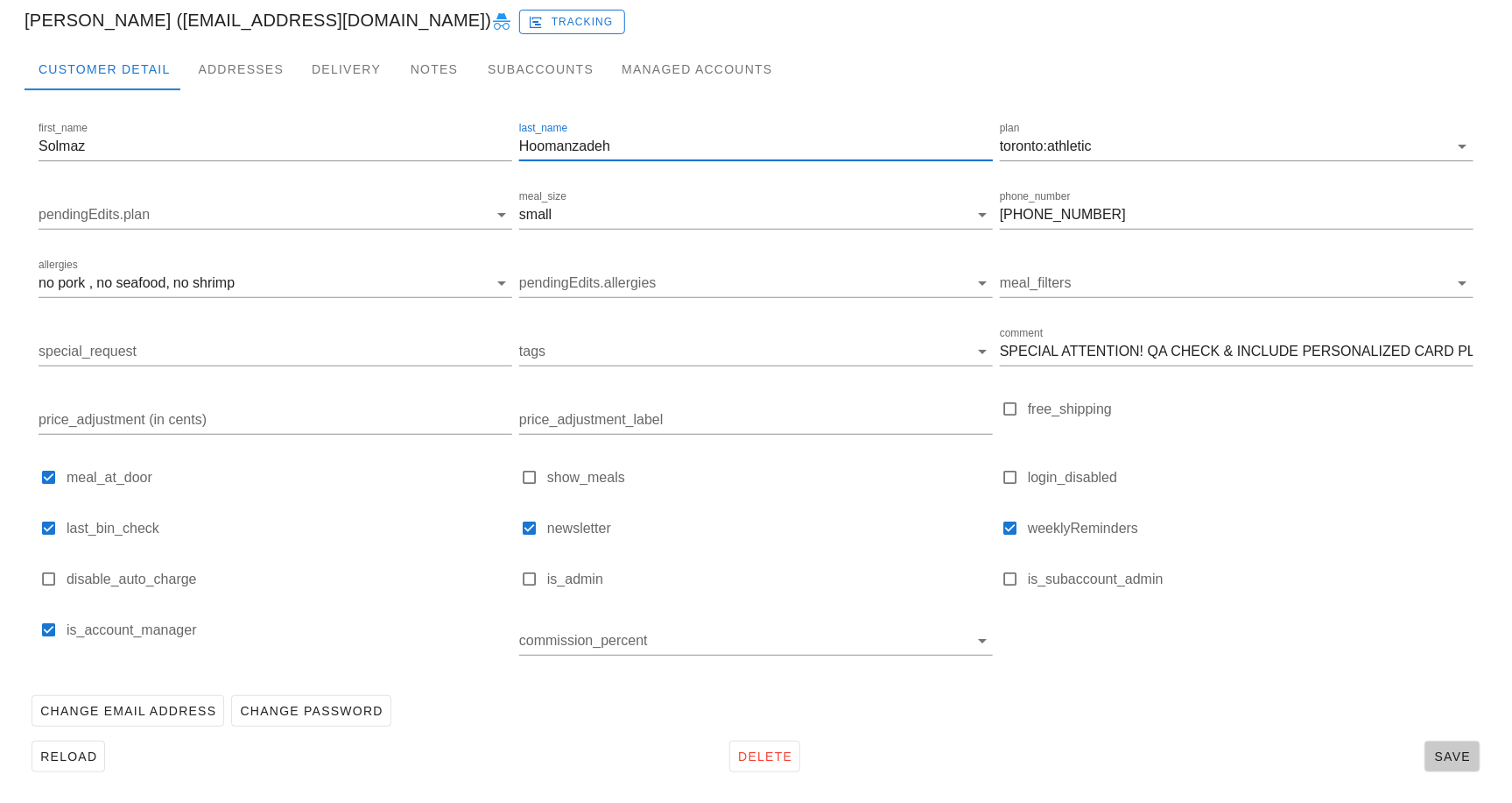
click at [1440, 749] on span "Save" at bounding box center [1453, 756] width 41 height 14
